Goal: Transaction & Acquisition: Purchase product/service

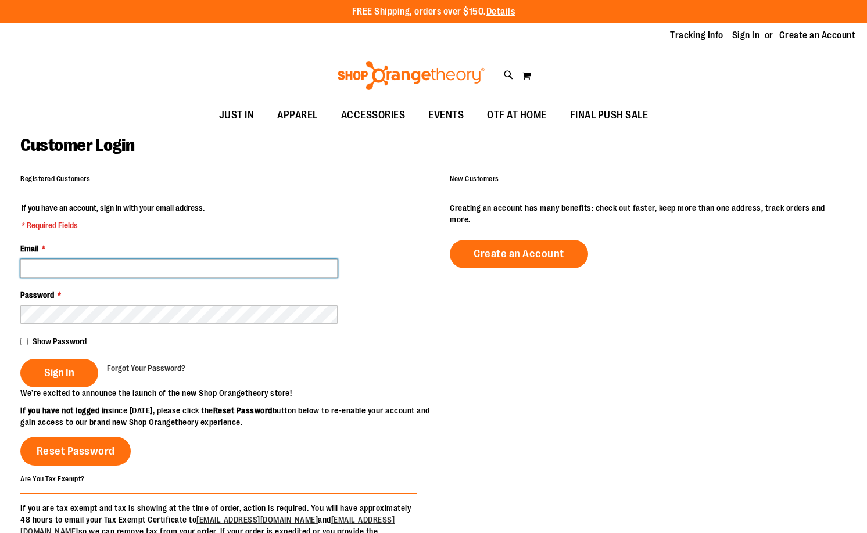
click at [217, 277] on input "Email *" at bounding box center [178, 268] width 317 height 19
type input "**********"
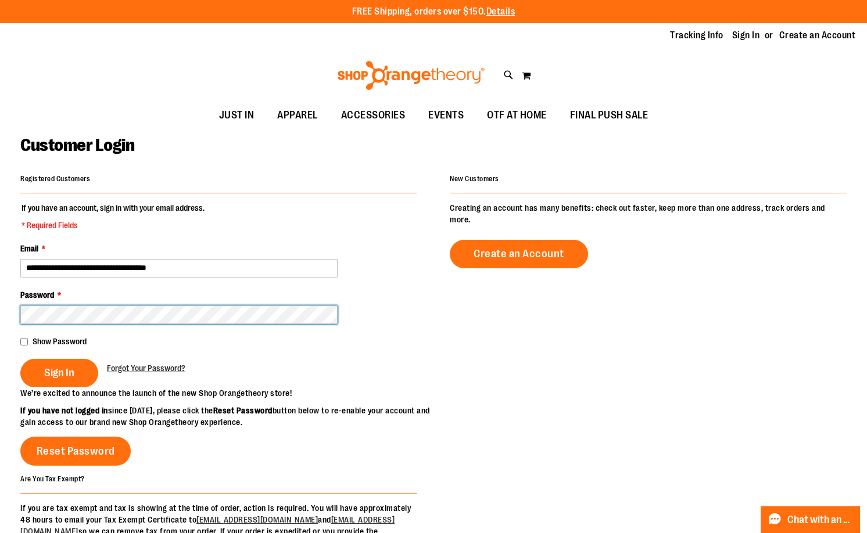
click at [20, 359] on button "Sign In" at bounding box center [59, 373] width 78 height 28
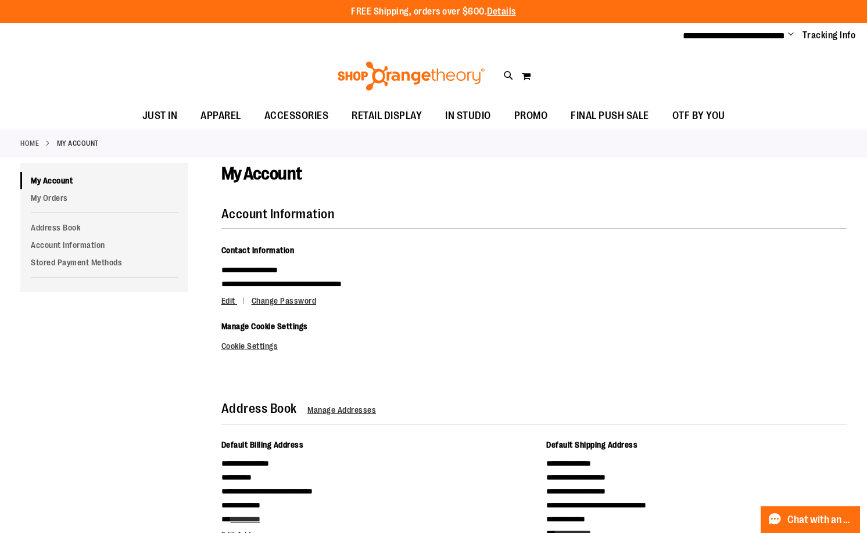
click at [631, 283] on div "**********" at bounding box center [533, 306] width 625 height 127
click at [554, 116] on span at bounding box center [556, 113] width 12 height 6
click at [543, 112] on span "PROMO" at bounding box center [531, 116] width 34 height 26
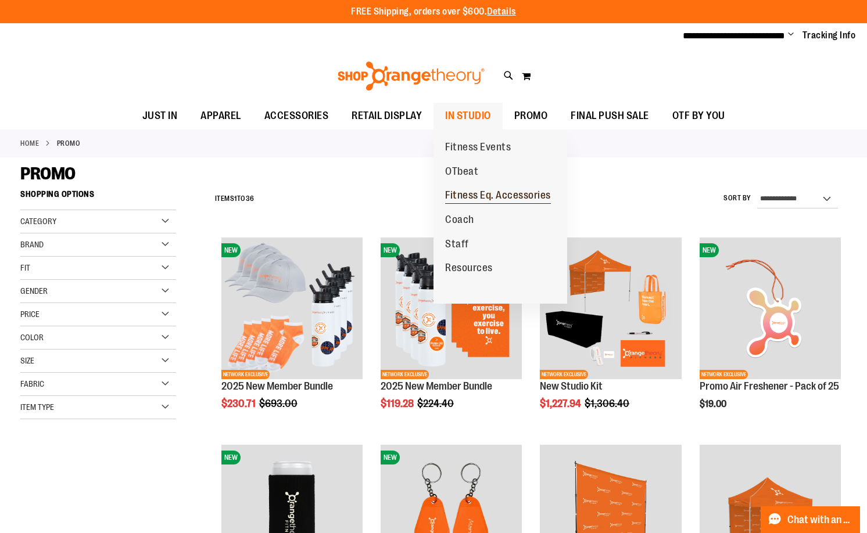
click at [490, 196] on span "Fitness Eq. Accessories" at bounding box center [498, 196] width 106 height 15
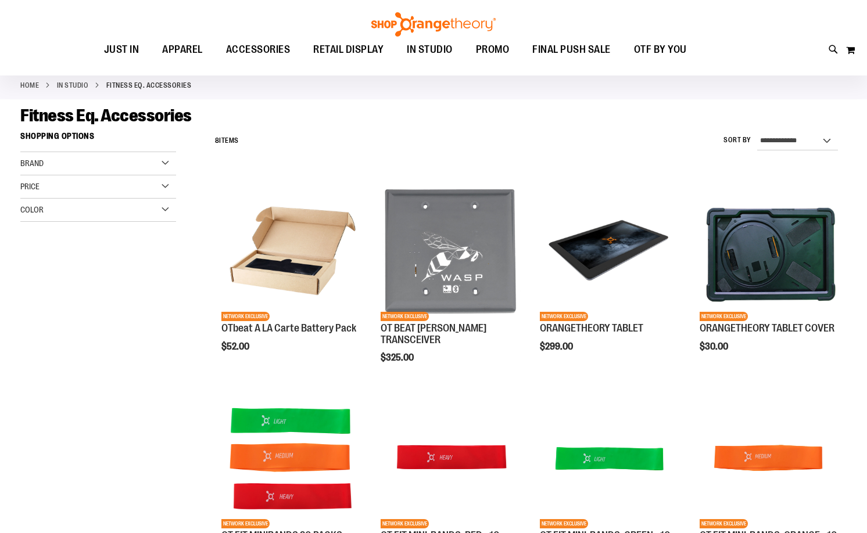
scroll to position [232, 0]
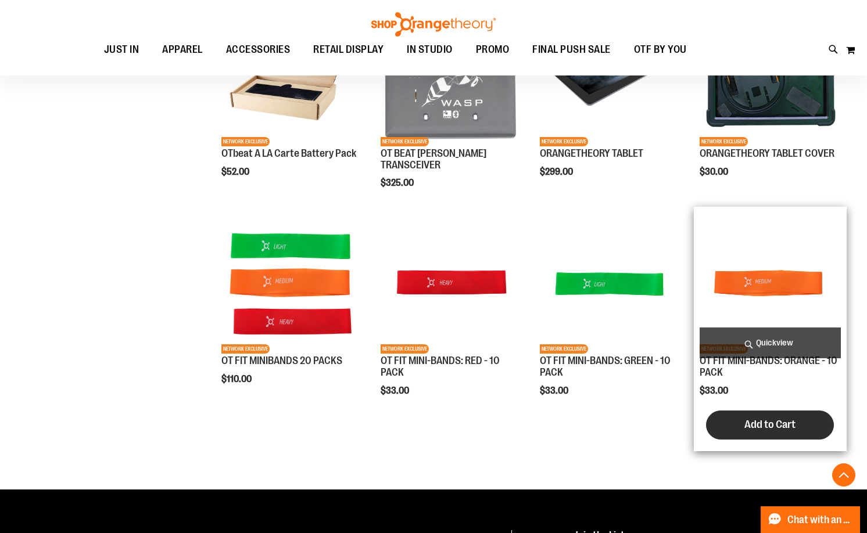
click at [792, 425] on span "Add to Cart" at bounding box center [769, 424] width 51 height 13
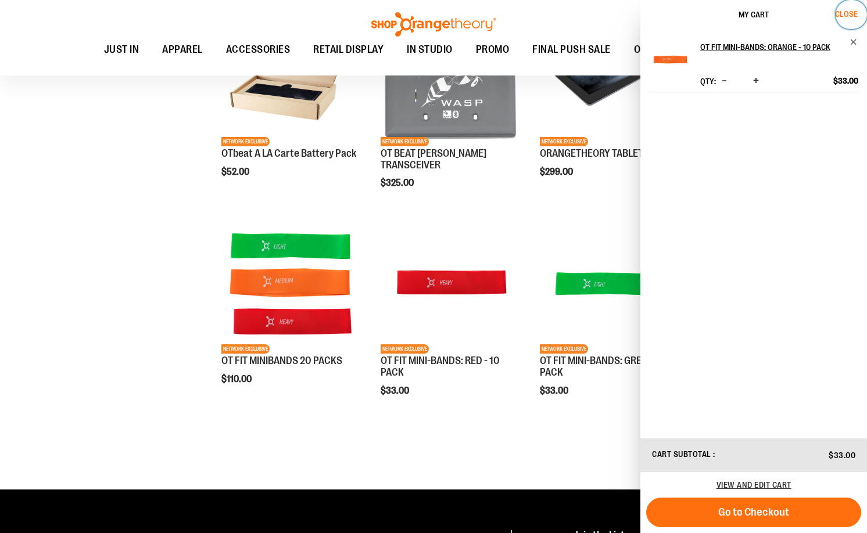
click at [845, 10] on span "Close" at bounding box center [846, 13] width 23 height 9
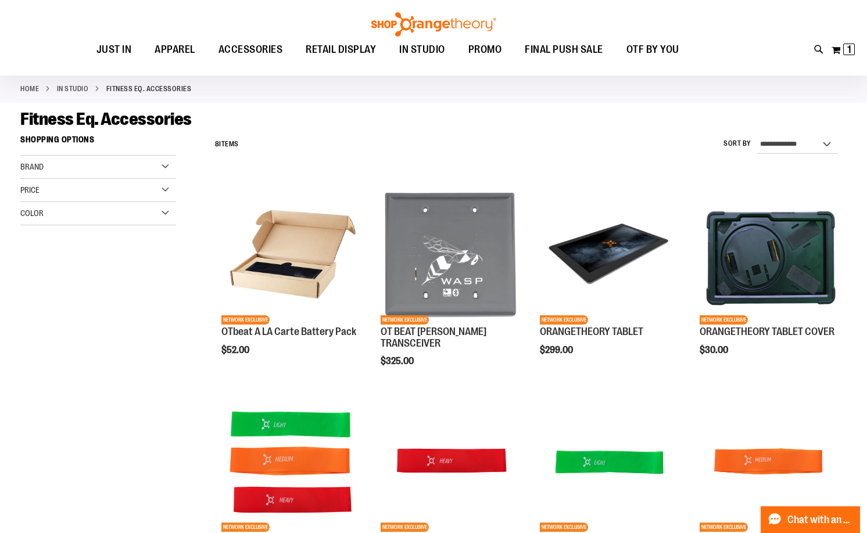
scroll to position [0, 0]
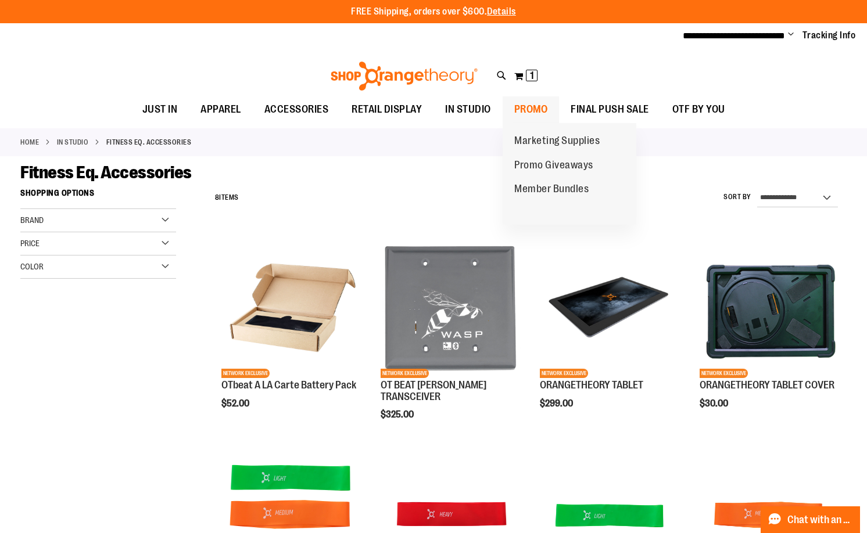
click at [530, 109] on span "PROMO" at bounding box center [531, 109] width 34 height 26
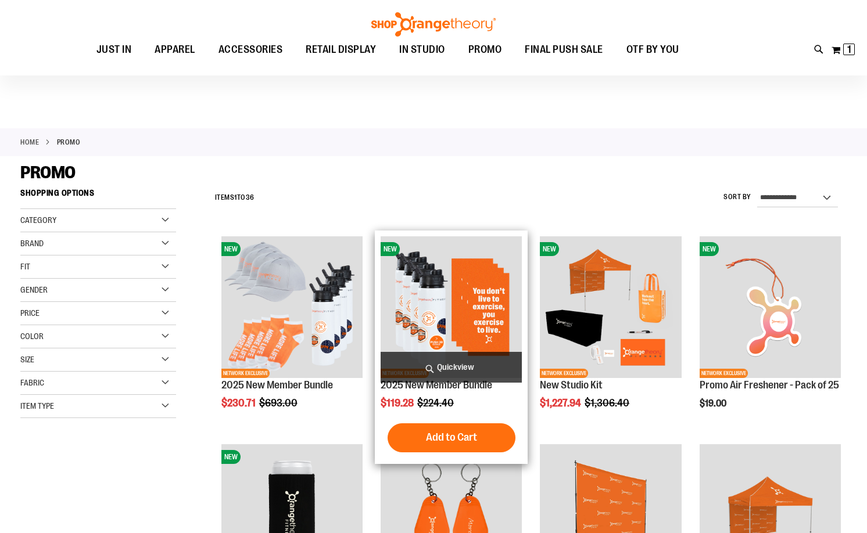
scroll to position [406, 0]
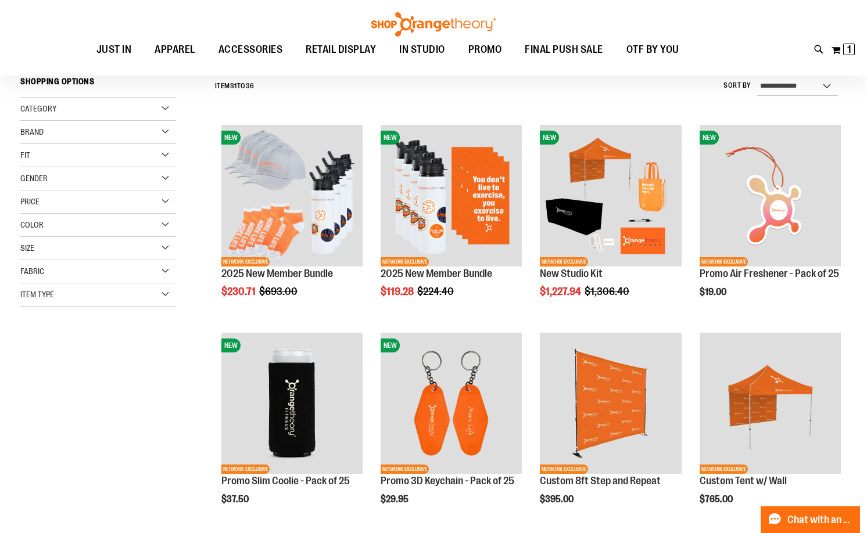
scroll to position [116, 0]
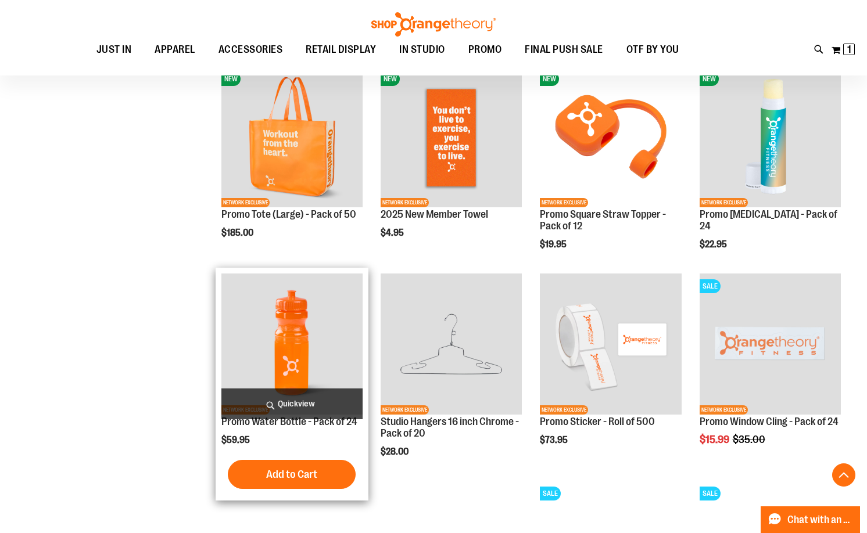
scroll to position [813, 0]
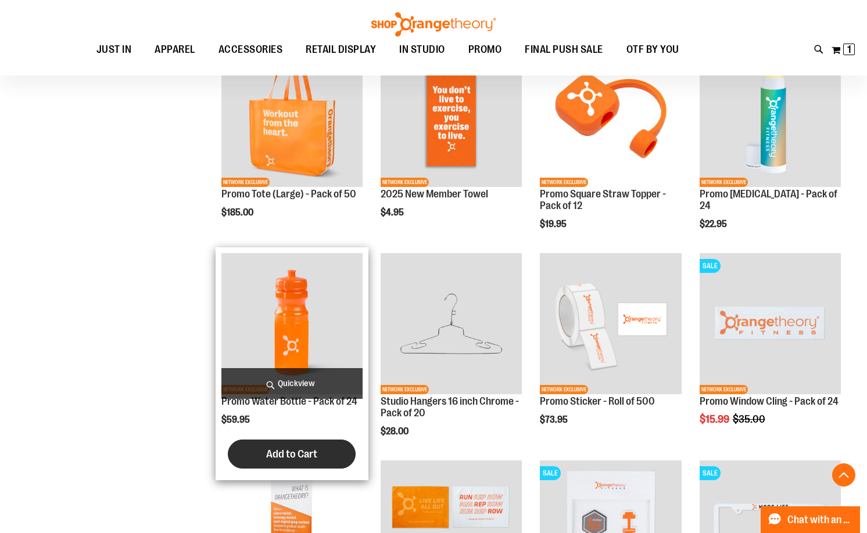
click at [322, 451] on button "Add to Cart" at bounding box center [292, 454] width 128 height 29
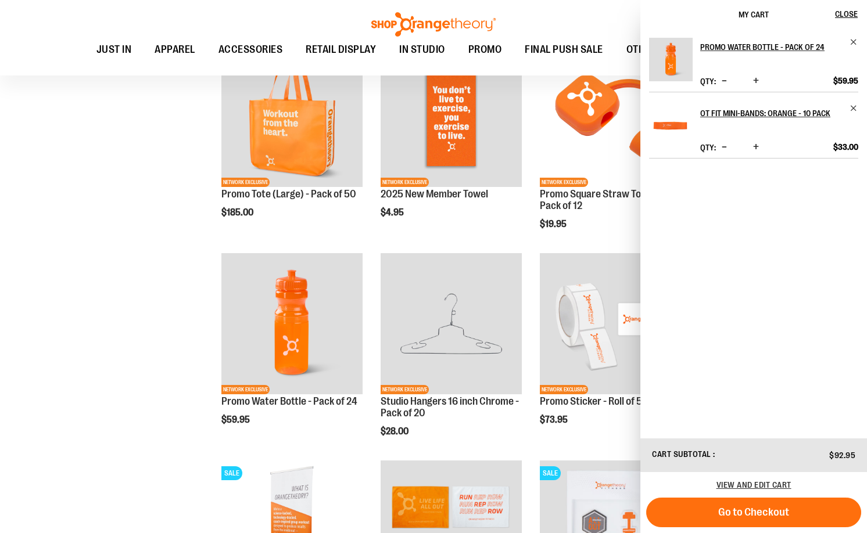
click at [755, 77] on span "Increase product quantity" at bounding box center [756, 81] width 6 height 12
click at [843, 12] on span "Close" at bounding box center [846, 13] width 23 height 9
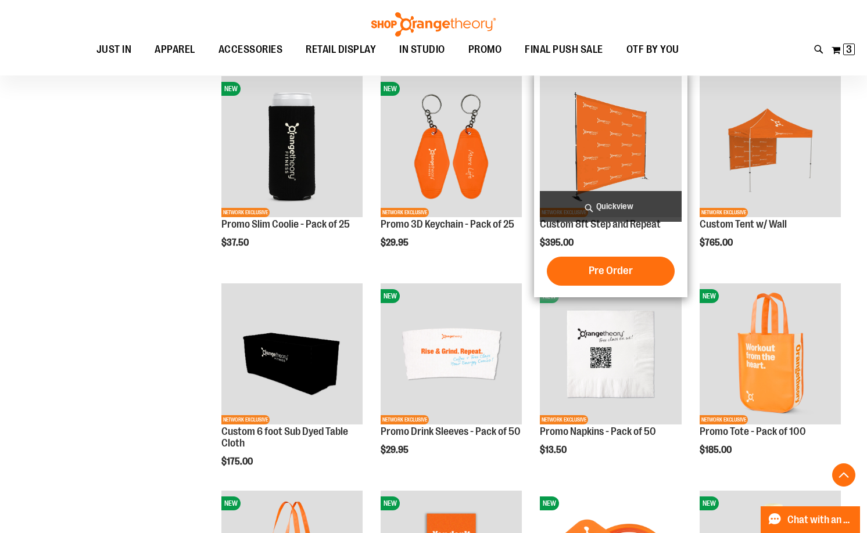
scroll to position [349, 0]
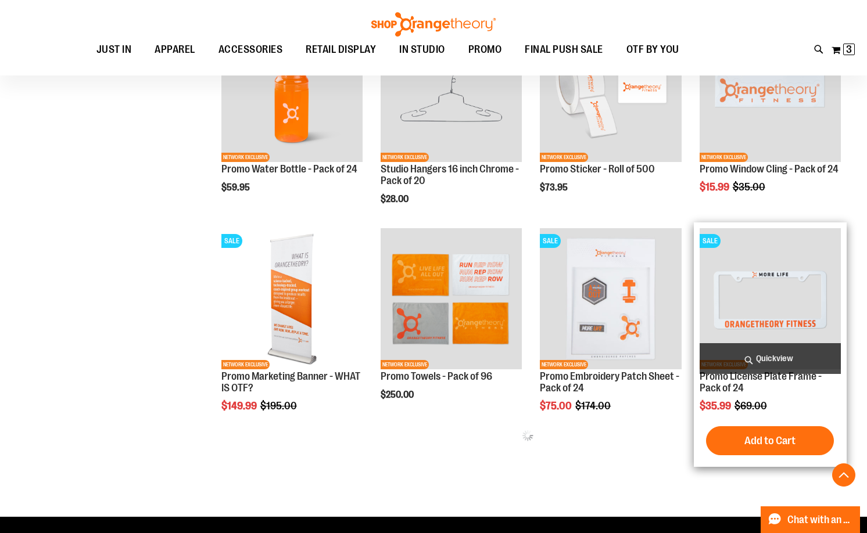
scroll to position [1104, 0]
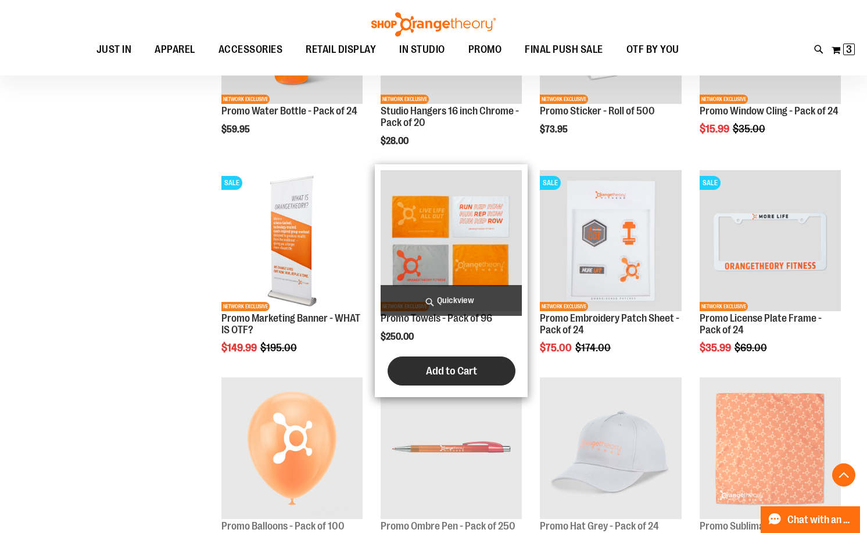
click at [475, 373] on span "Add to Cart" at bounding box center [451, 371] width 51 height 13
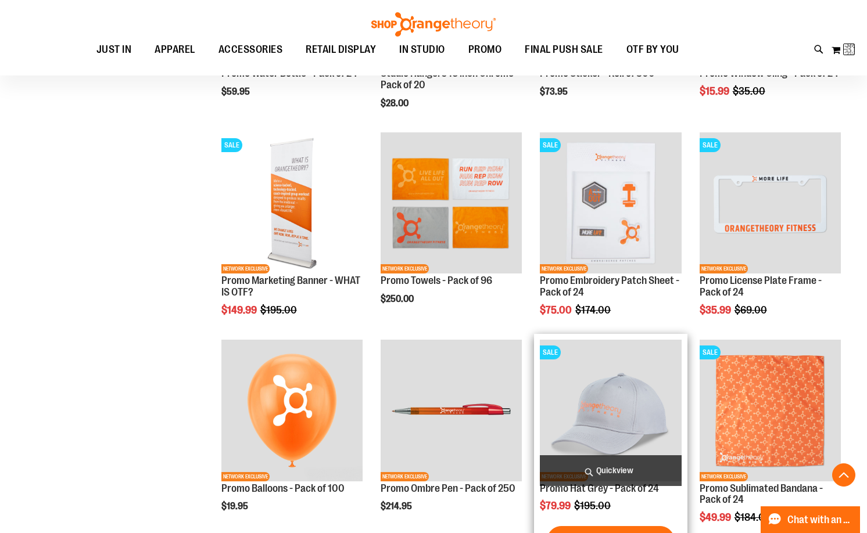
scroll to position [1162, 0]
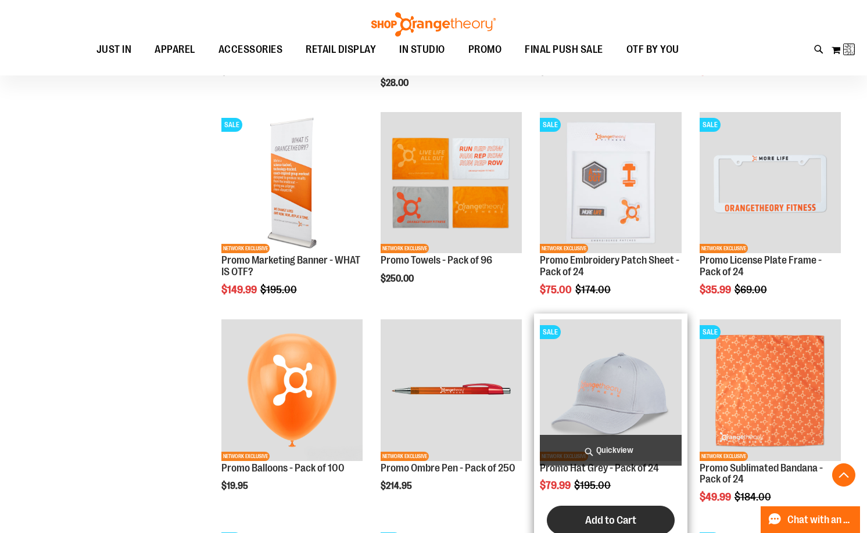
click at [617, 522] on span "Add to Cart" at bounding box center [610, 520] width 51 height 13
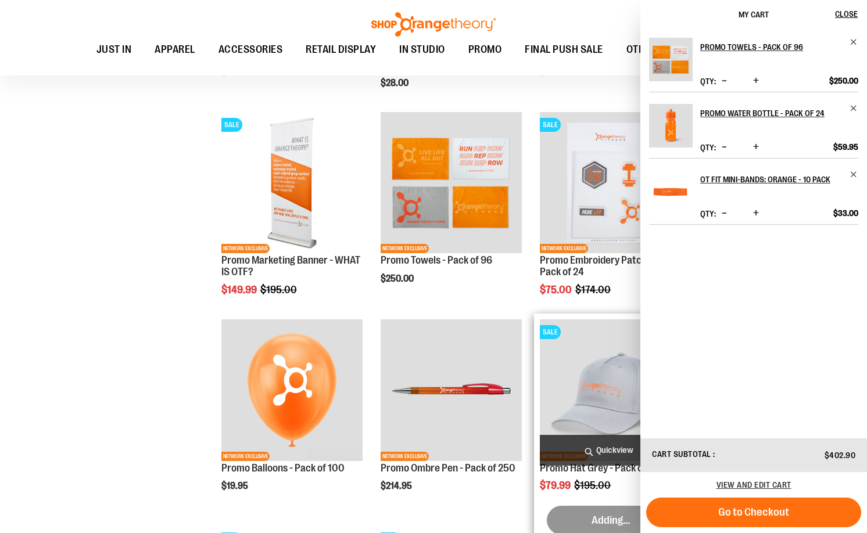
scroll to position [1164, 0]
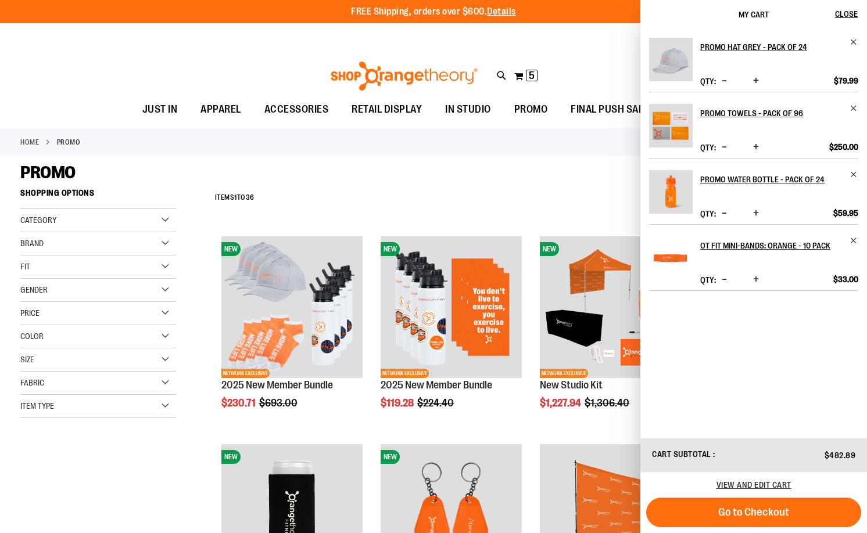
click at [167, 52] on div "Toggle Nav Search Popular Suggestions Advanced Search" at bounding box center [433, 72] width 867 height 47
